Goal: Navigation & Orientation: Find specific page/section

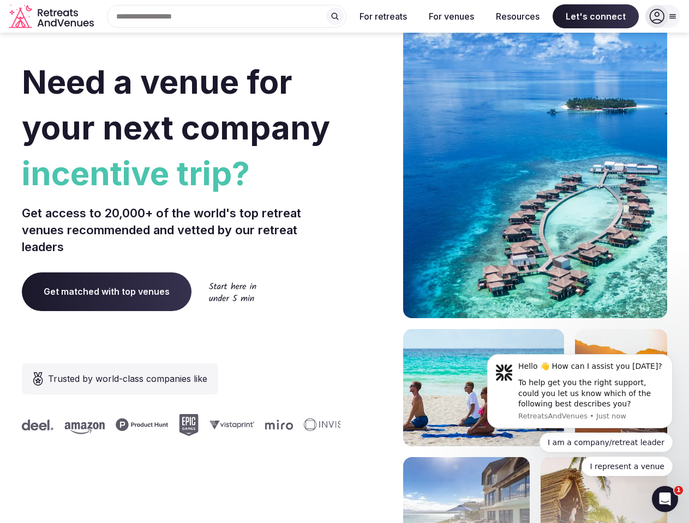
click at [344, 262] on div "Need a venue for your next company incentive trip? Get access to 20,000+ of the…" at bounding box center [344, 326] width 645 height 657
click at [227, 16] on div "Search Popular Destinations [GEOGRAPHIC_DATA], [GEOGRAPHIC_DATA] [GEOGRAPHIC_DA…" at bounding box center [222, 16] width 248 height 23
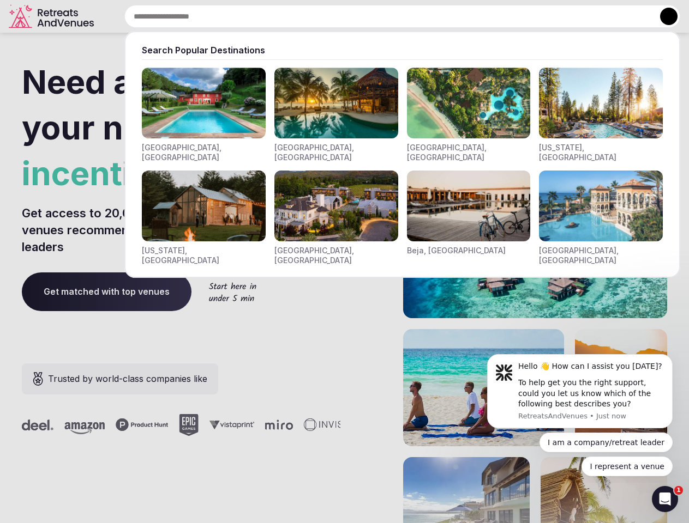
click at [335, 16] on input "text" at bounding box center [402, 16] width 556 height 23
click at [383, 16] on input "text" at bounding box center [402, 16] width 556 height 23
click at [451, 16] on input "text" at bounding box center [402, 16] width 556 height 23
click at [517, 16] on input "text" at bounding box center [402, 16] width 556 height 23
click at [595, 16] on input "text" at bounding box center [402, 16] width 556 height 23
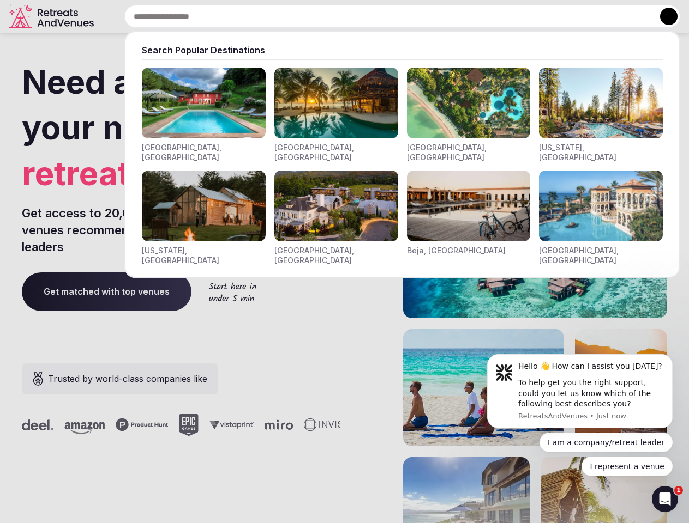
click at [662, 16] on button at bounding box center [668, 16] width 17 height 17
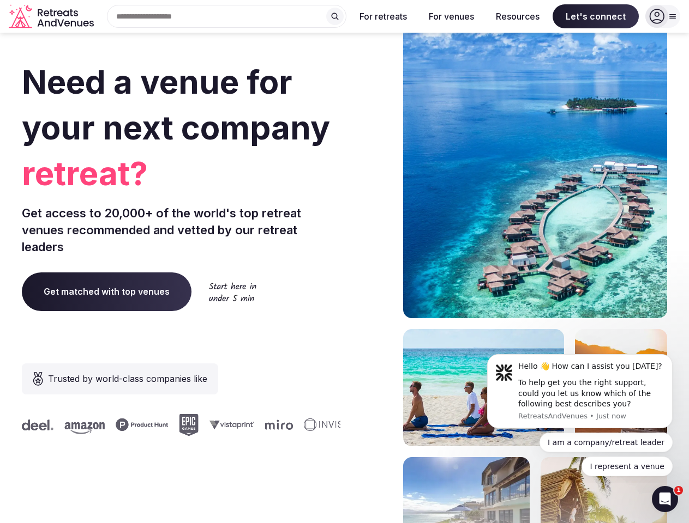
click at [580, 391] on div "To help get you the right support, could you let us know which of the following…" at bounding box center [591, 394] width 146 height 32
click at [674, 358] on section "Need a venue for your next company retreat? Get access to 20,000+ of the world'…" at bounding box center [344, 326] width 689 height 657
